Goal: Check status: Check status

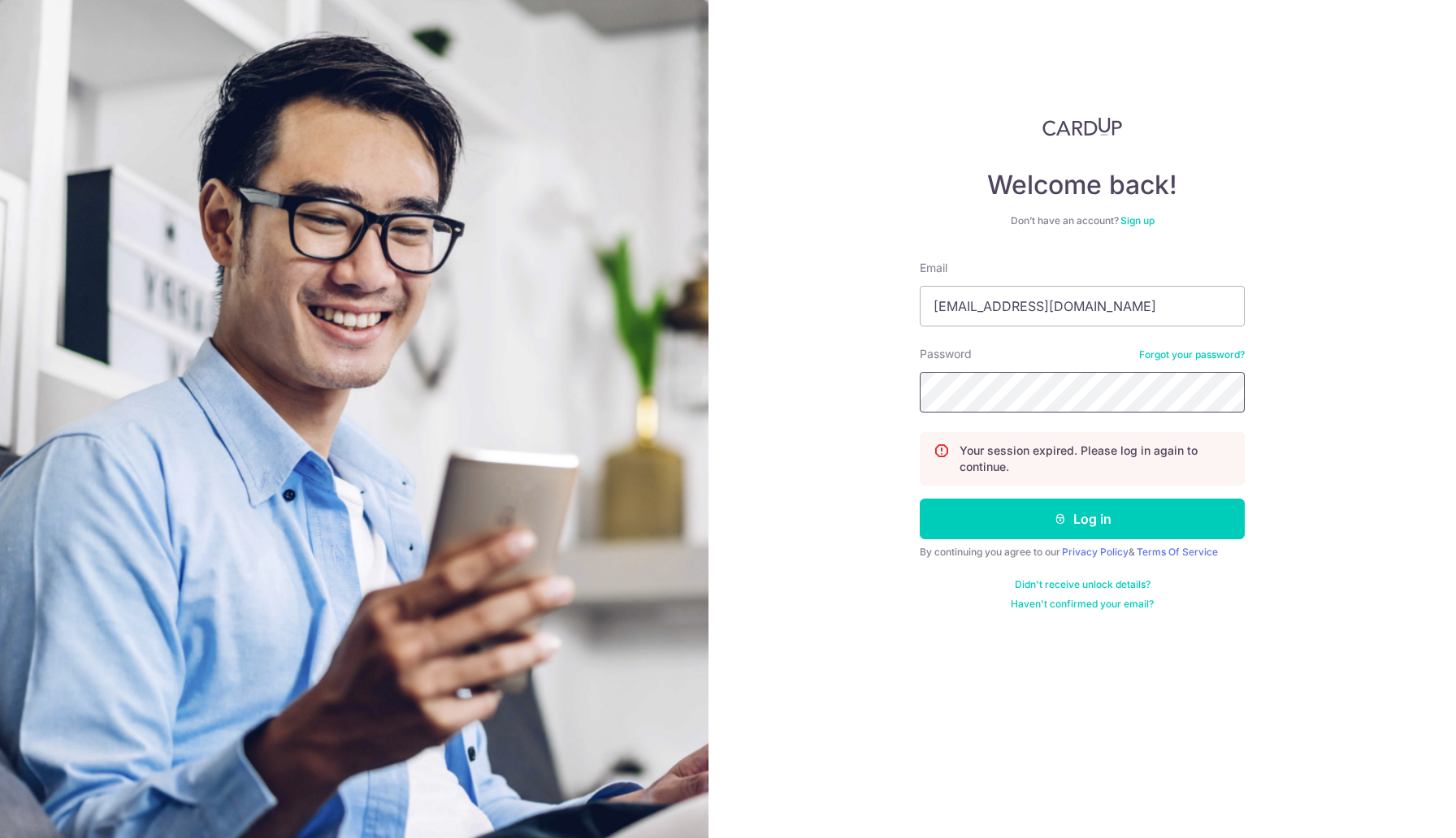
click at [920, 499] on button "Log in" at bounding box center [1082, 519] width 325 height 40
drag, startPoint x: 984, startPoint y: 320, endPoint x: 993, endPoint y: 320, distance: 9.0
click at [984, 320] on input "Email" at bounding box center [1082, 306] width 325 height 40
type input "[EMAIL_ADDRESS][DOMAIN_NAME]"
click at [920, 499] on button "Log in" at bounding box center [1082, 519] width 325 height 40
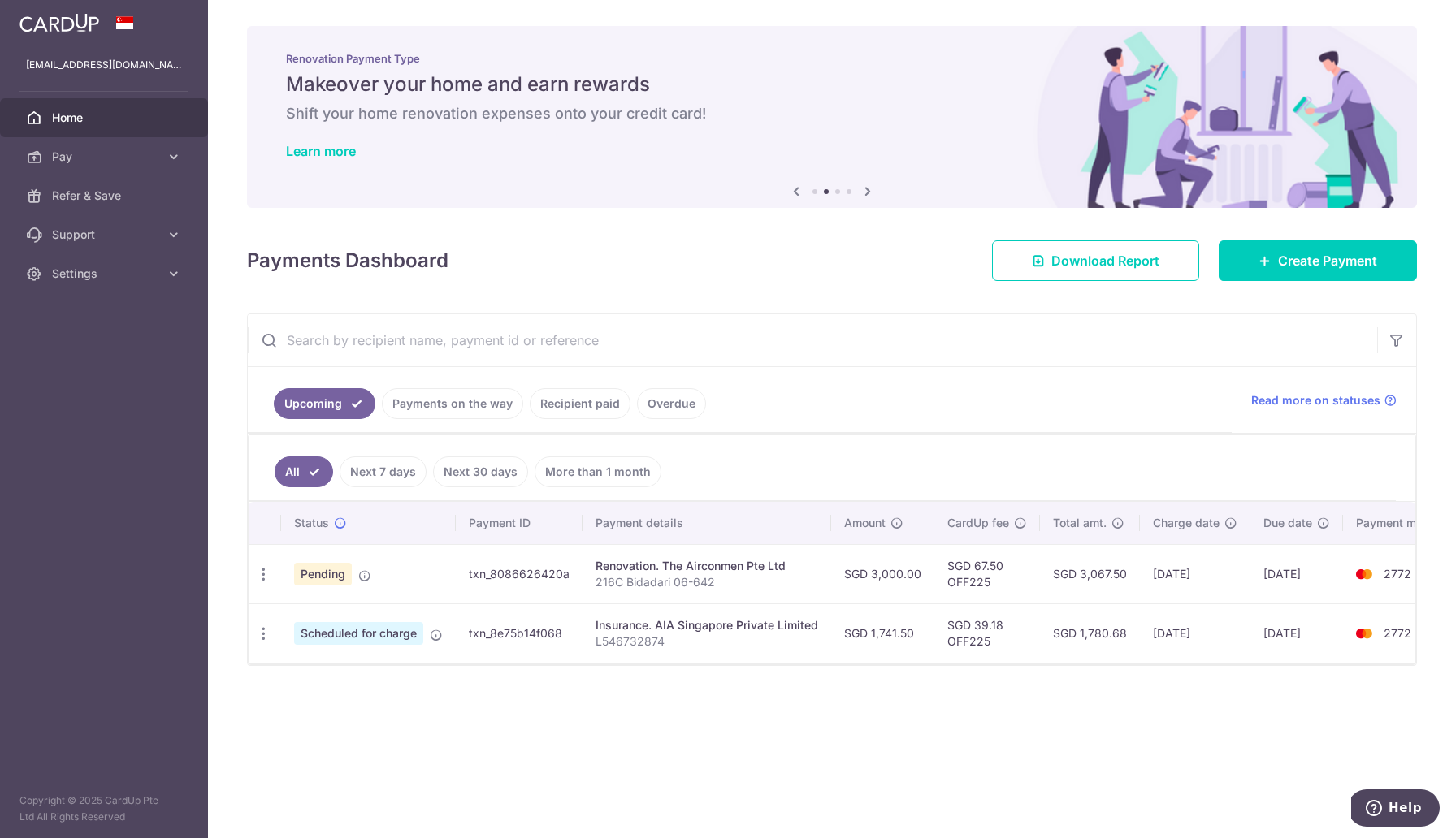
click at [450, 403] on link "Payments on the way" at bounding box center [452, 404] width 142 height 31
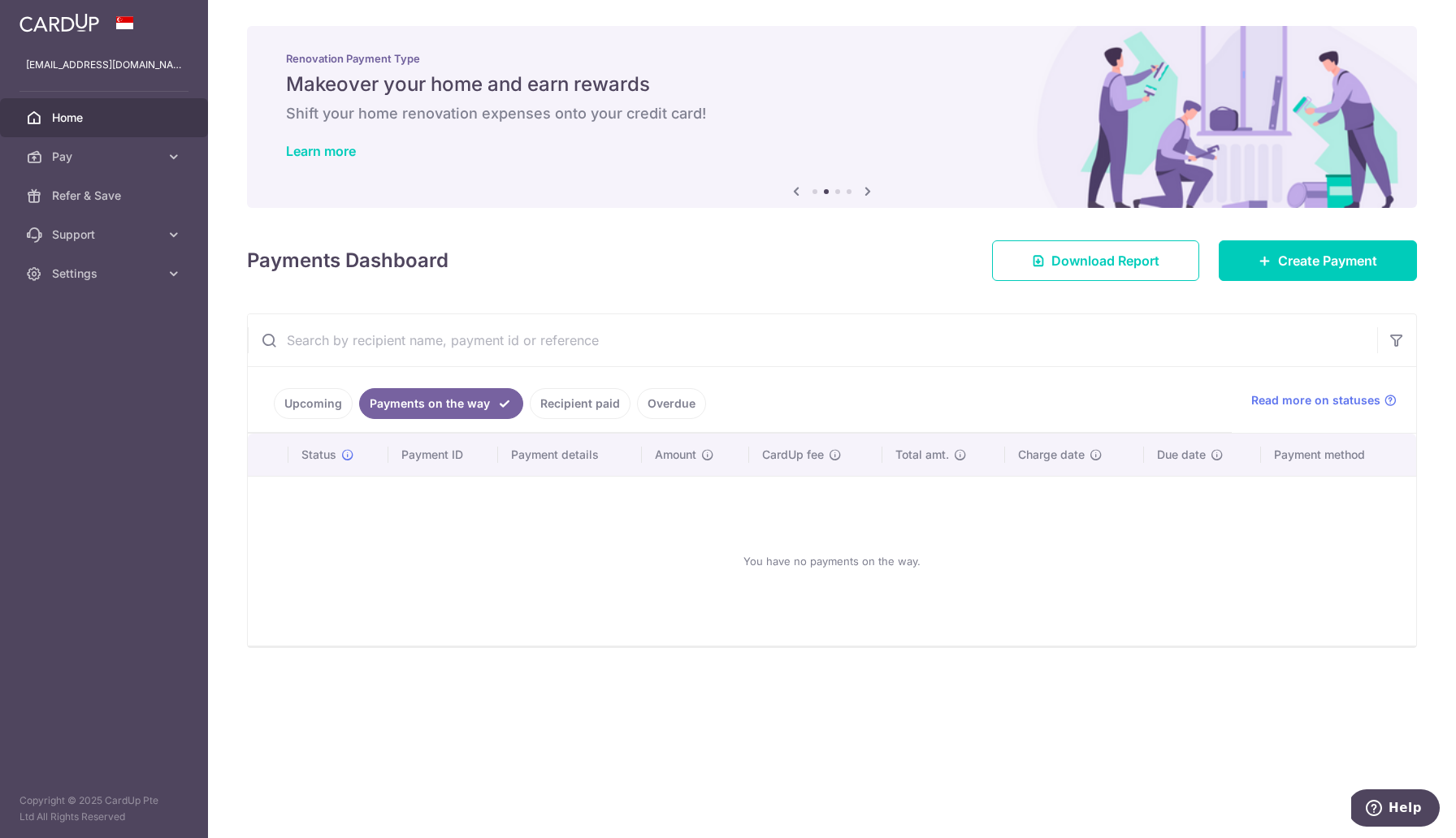
click at [569, 403] on link "Recipient paid" at bounding box center [580, 404] width 101 height 31
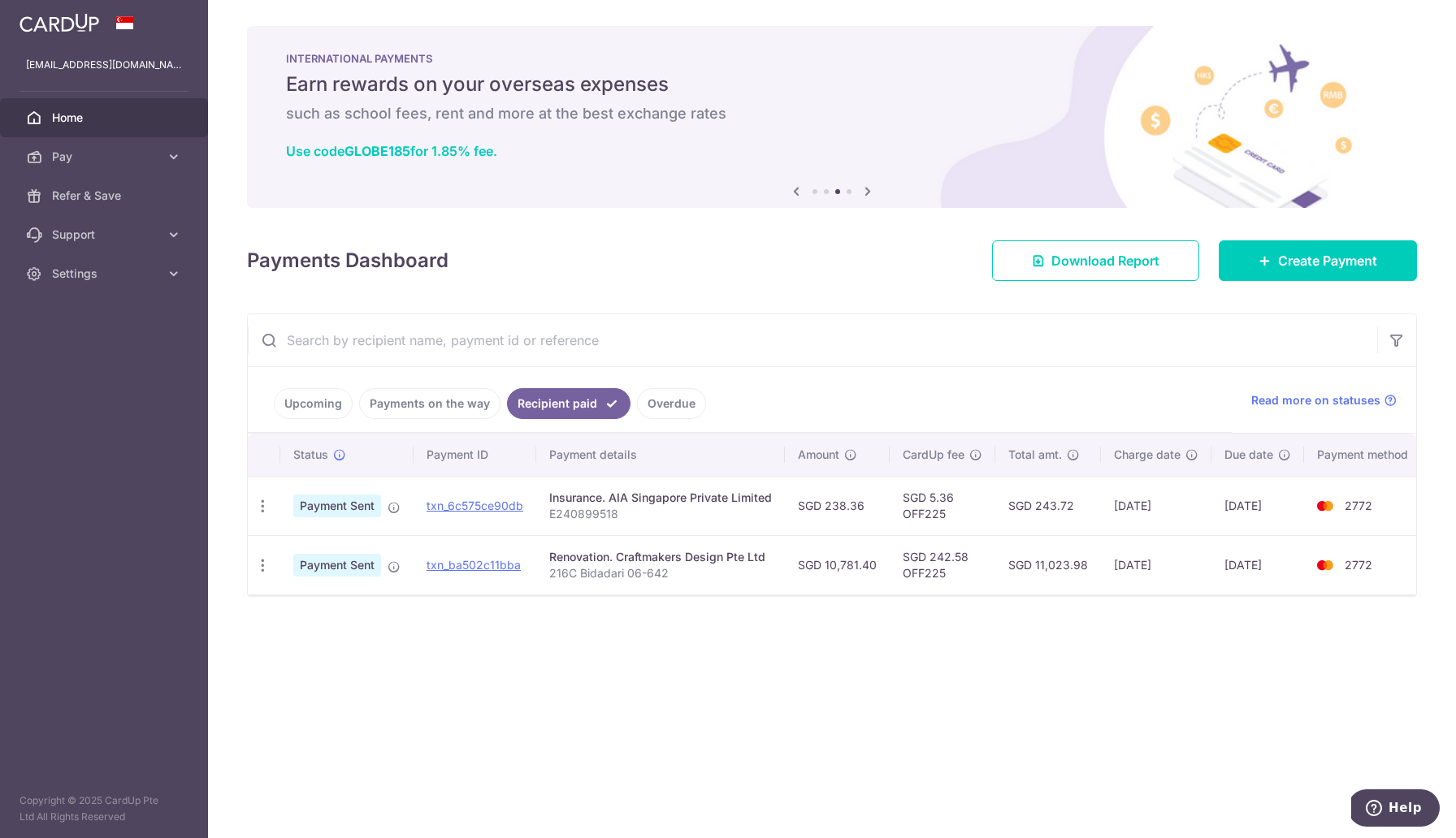
click at [653, 406] on link "Overdue" at bounding box center [672, 404] width 69 height 31
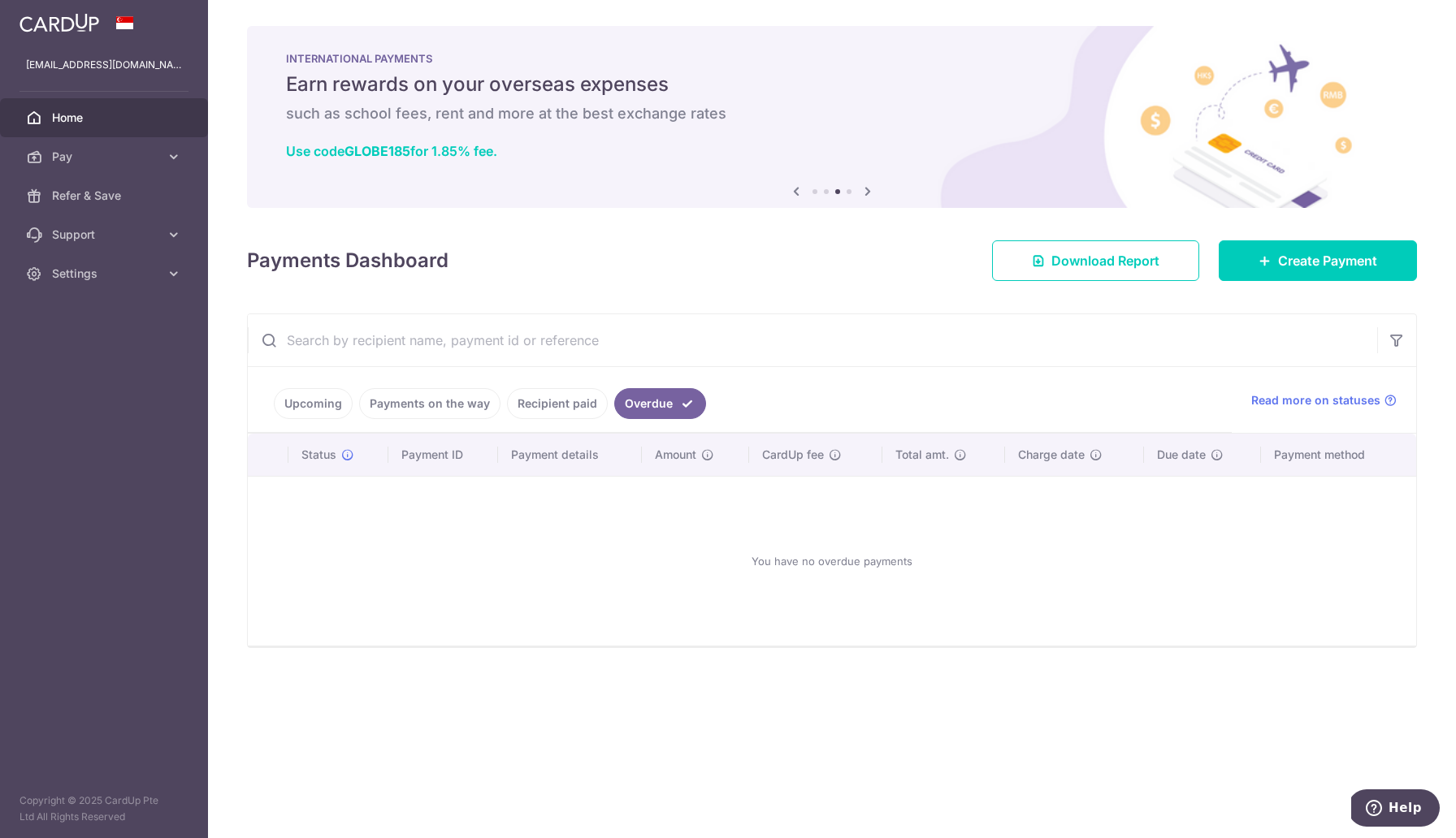
click at [297, 415] on link "Upcoming" at bounding box center [313, 404] width 79 height 31
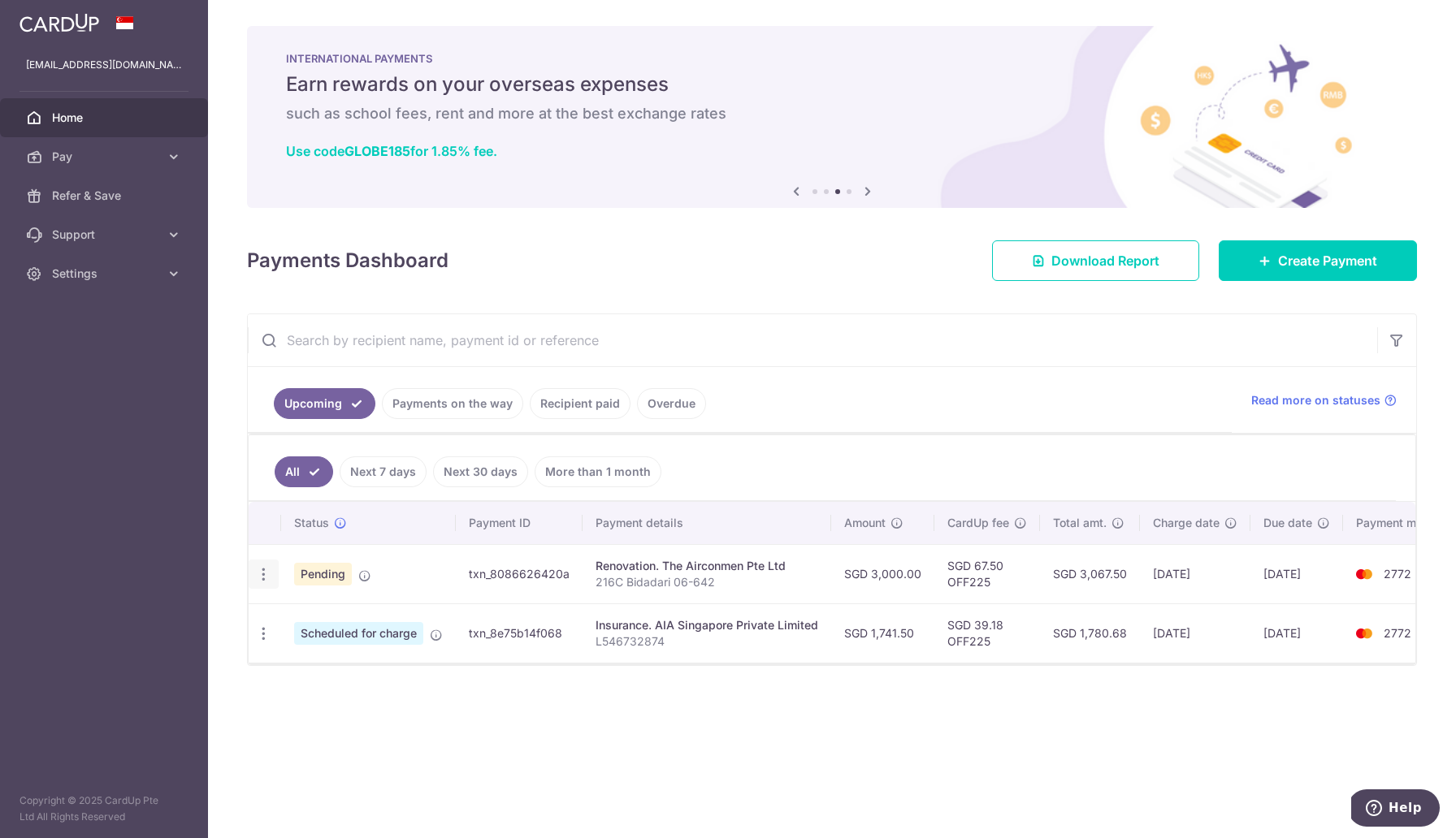
click at [254, 566] on div "Update payment Cancel payment Upload doc" at bounding box center [263, 574] width 30 height 30
click at [260, 573] on icon "button" at bounding box center [264, 575] width 17 height 17
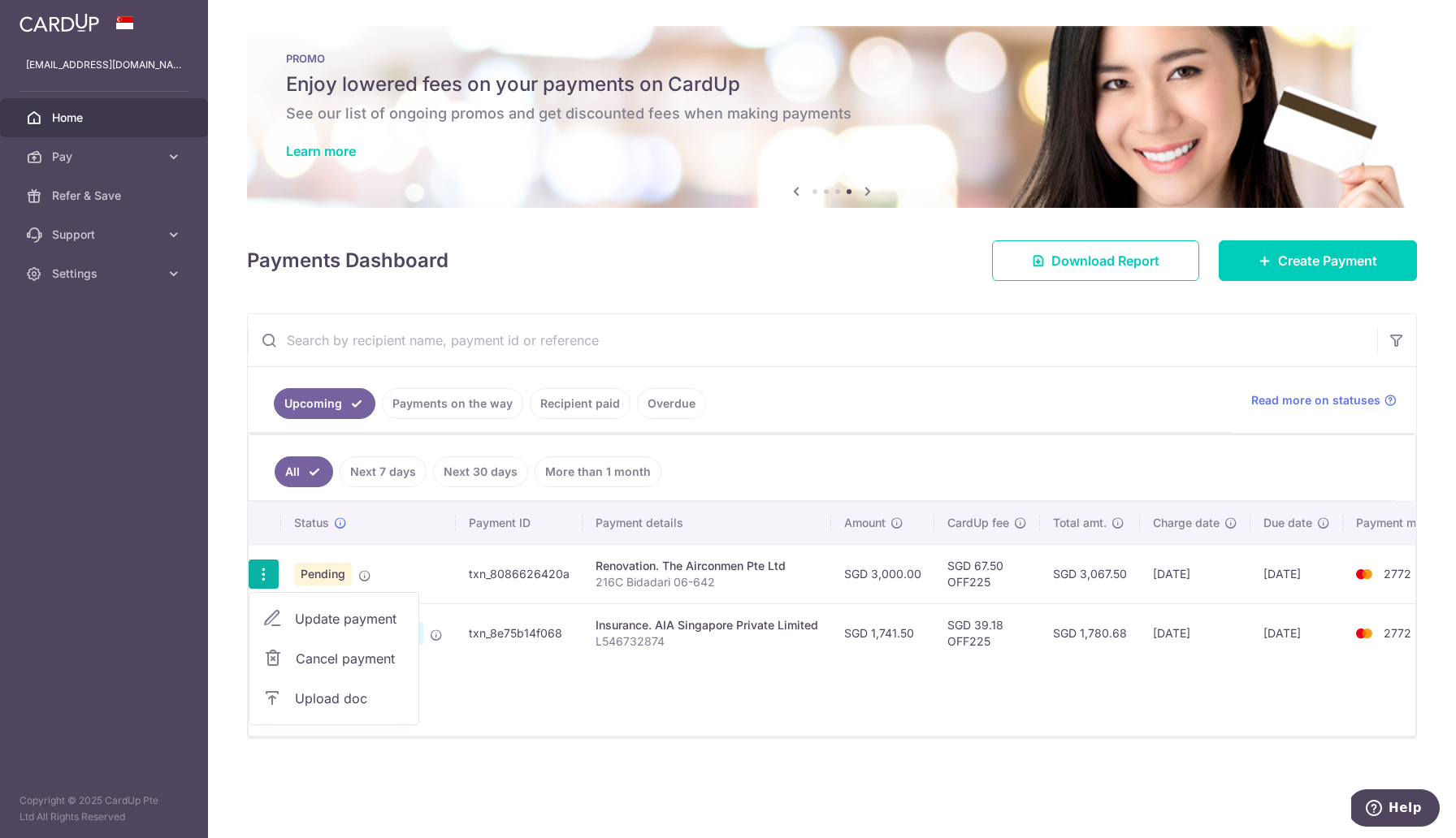
click at [631, 548] on td "Renovation. The Airconmen Pte Ltd 216C Bidadari 06-642" at bounding box center [707, 574] width 249 height 60
click at [251, 579] on div "Update payment Cancel payment Upload doc" at bounding box center [263, 574] width 30 height 30
click at [257, 576] on icon "button" at bounding box center [264, 575] width 17 height 17
click at [965, 533] on th "CardUp fee" at bounding box center [988, 523] width 106 height 42
